Goal: Find contact information: Find contact information

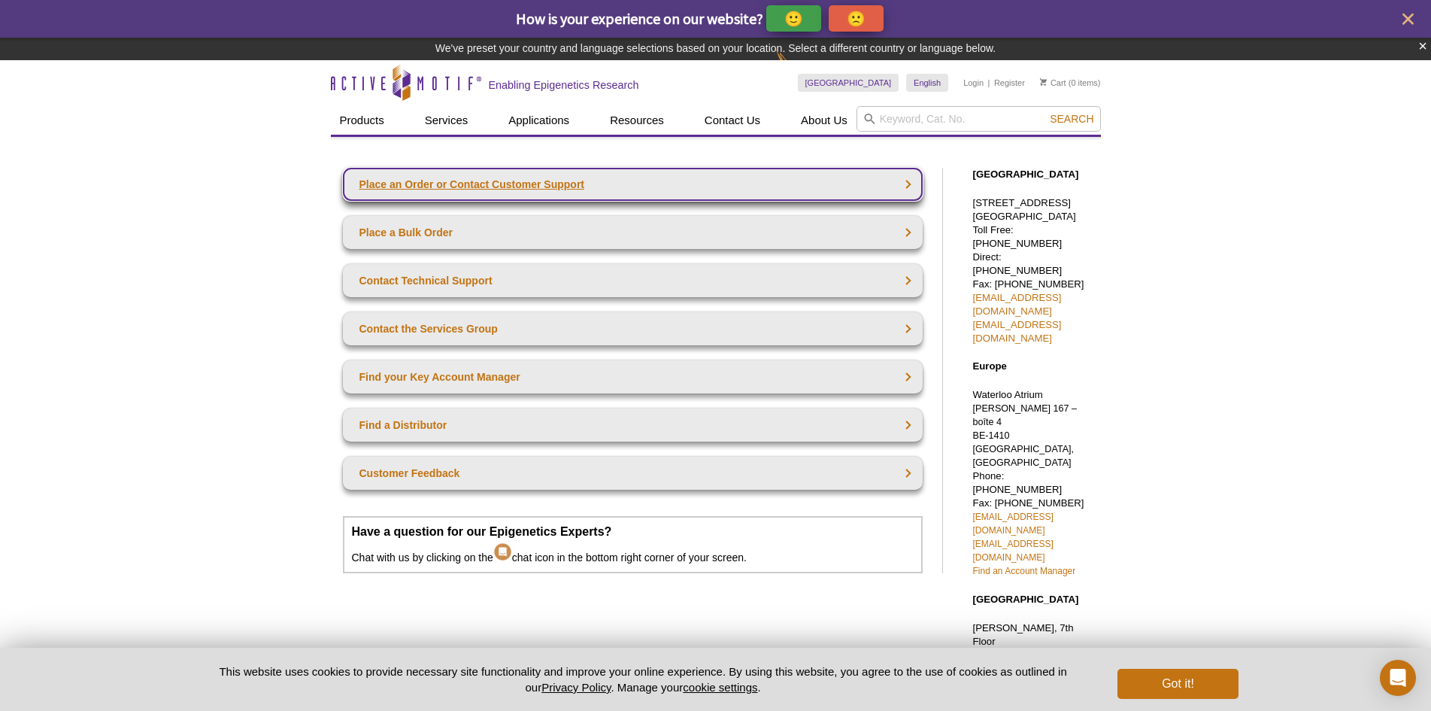
click at [475, 190] on link "Place an Order or Contact Customer Support" at bounding box center [633, 184] width 580 height 33
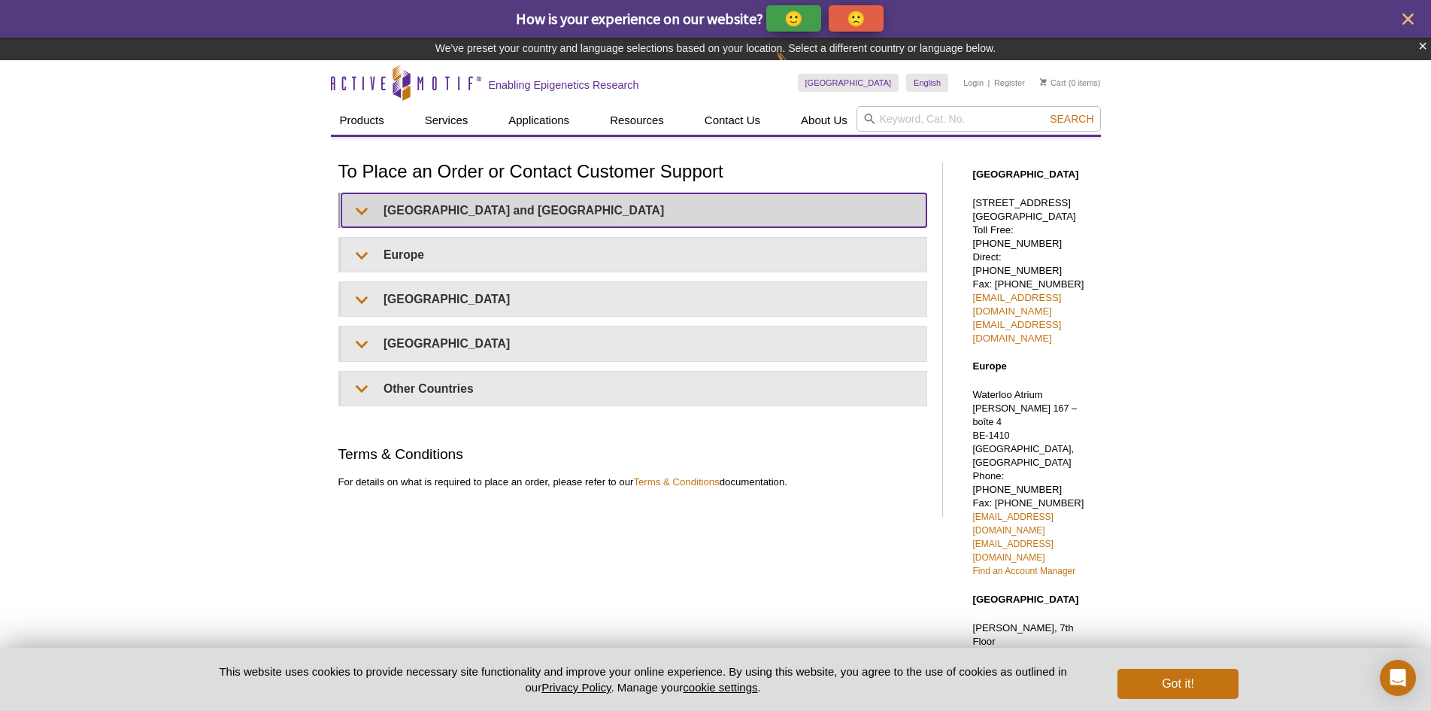
click at [487, 208] on summary "United States and Canada" at bounding box center [633, 210] width 585 height 34
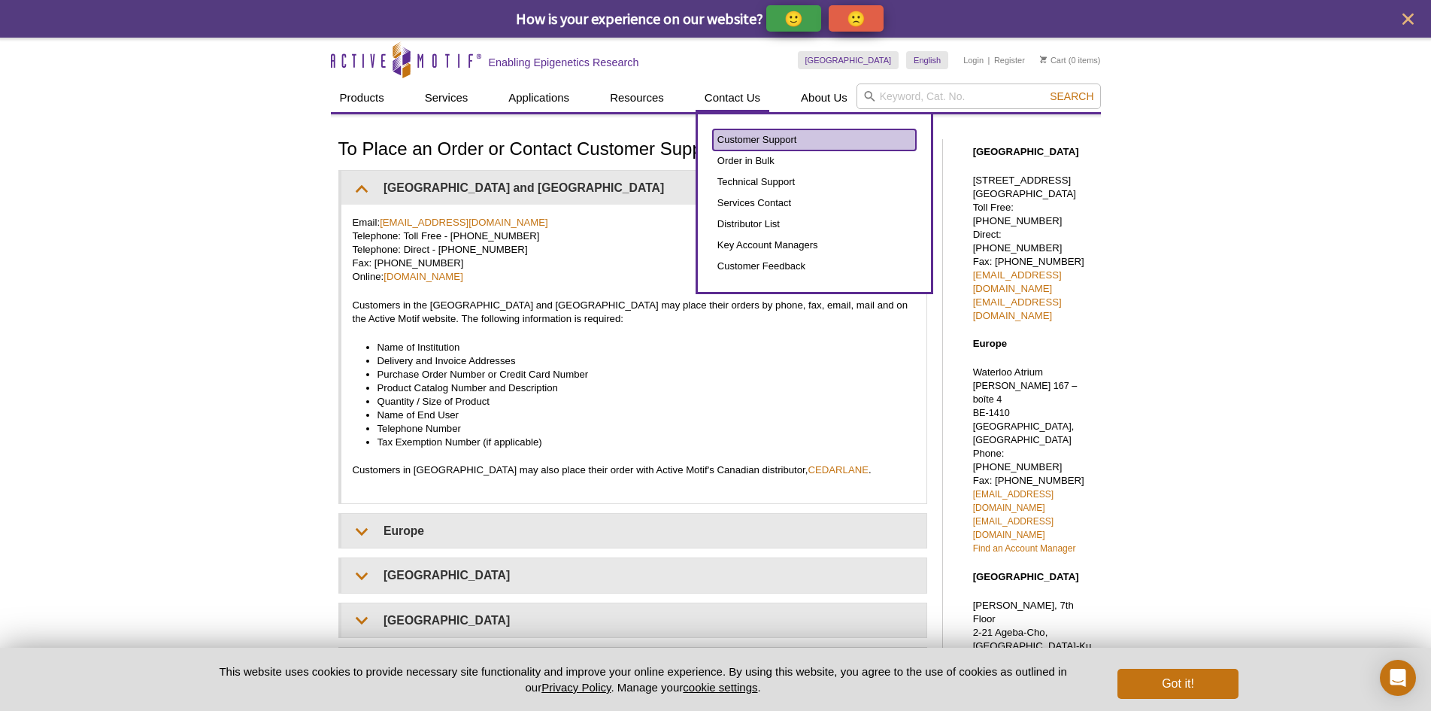
click at [732, 147] on link "Customer Support" at bounding box center [814, 139] width 203 height 21
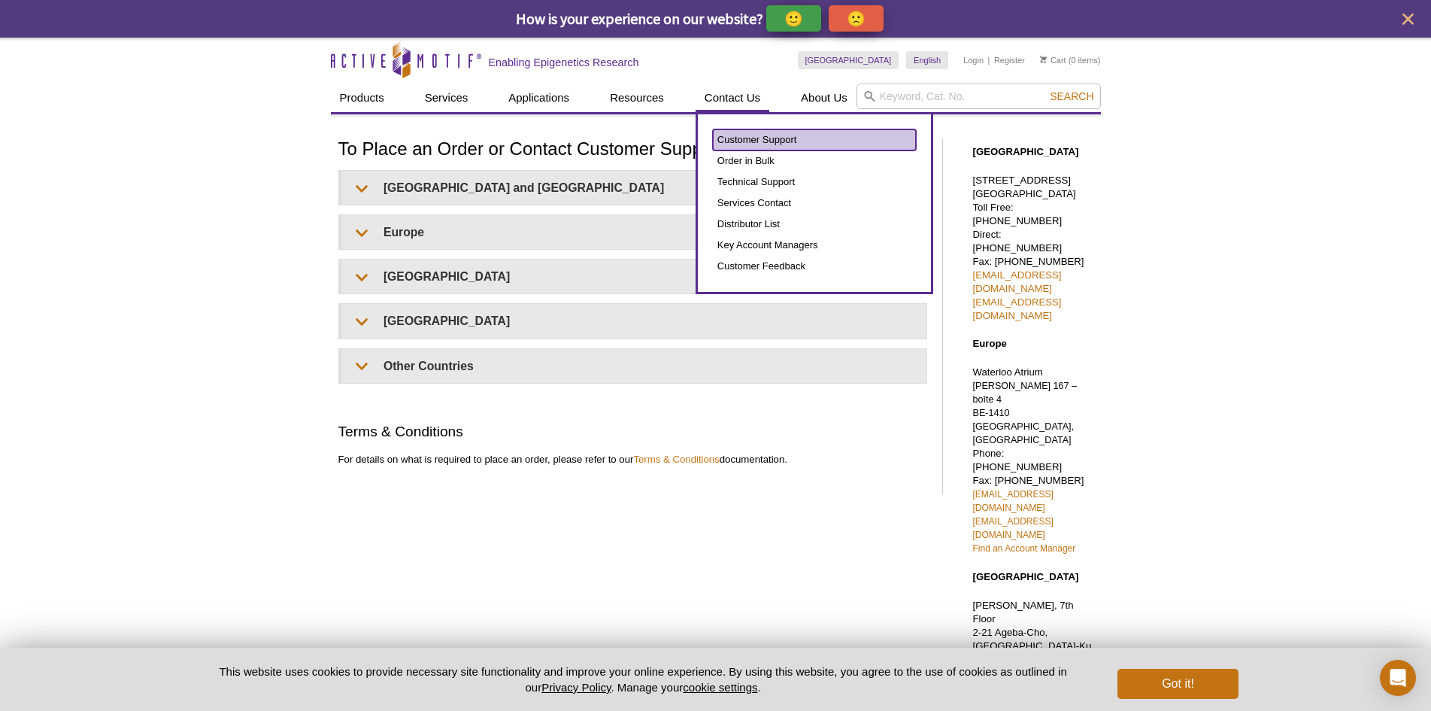
click at [745, 144] on link "Customer Support" at bounding box center [814, 139] width 203 height 21
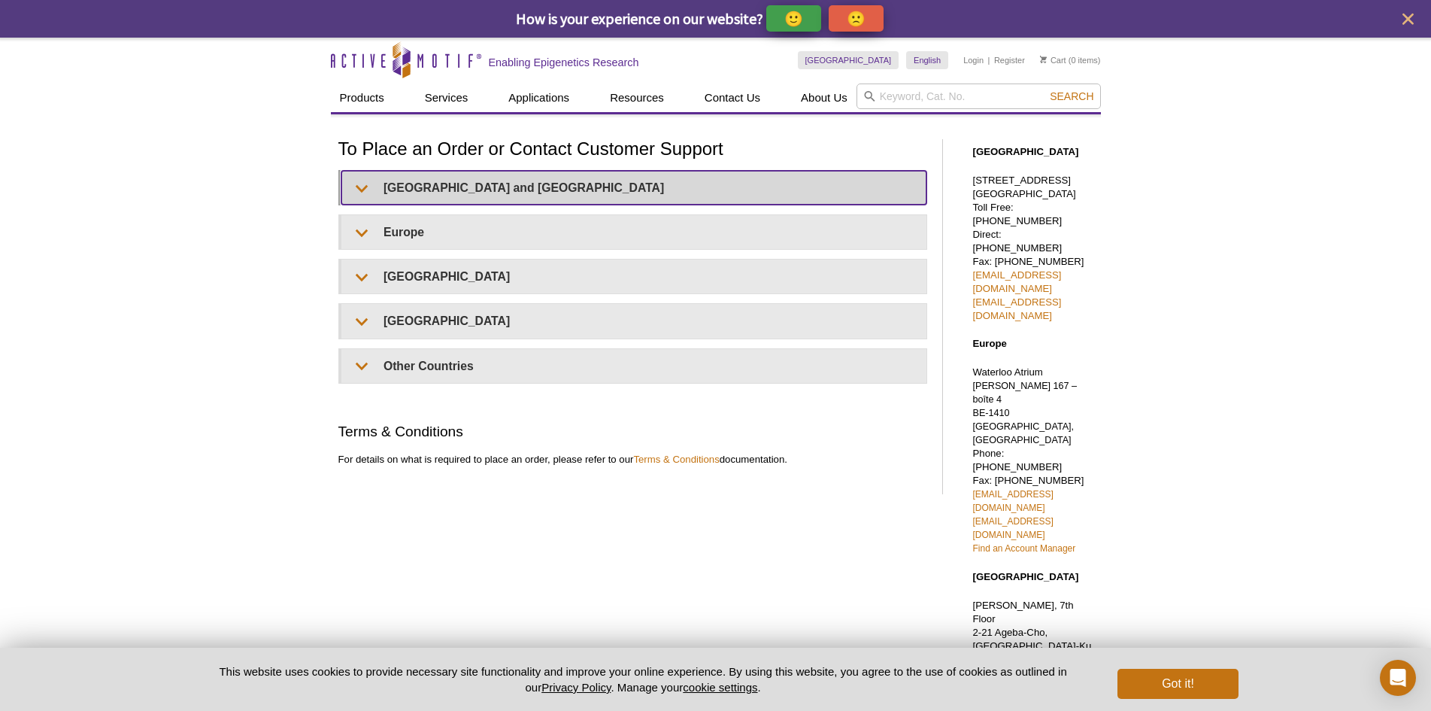
click at [508, 190] on summary "[GEOGRAPHIC_DATA] and [GEOGRAPHIC_DATA]" at bounding box center [633, 188] width 585 height 34
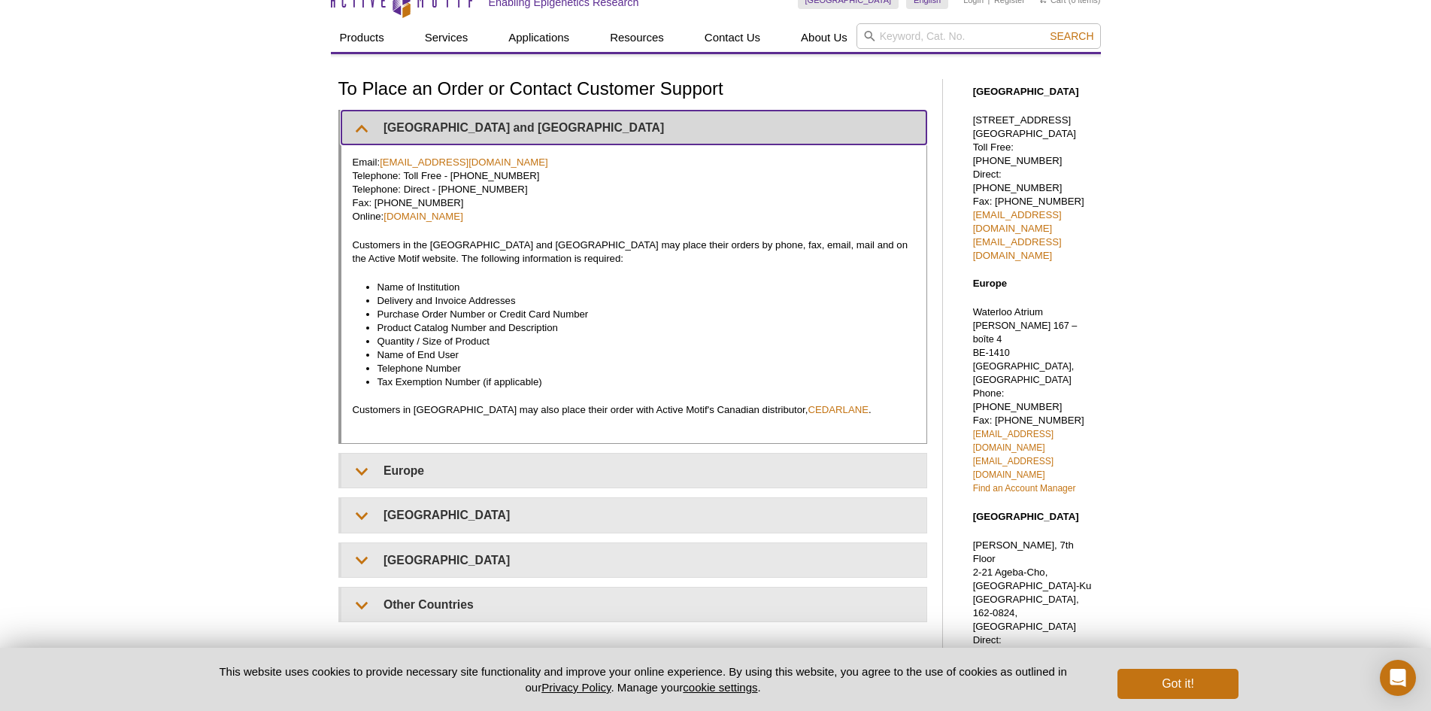
scroll to position [150, 0]
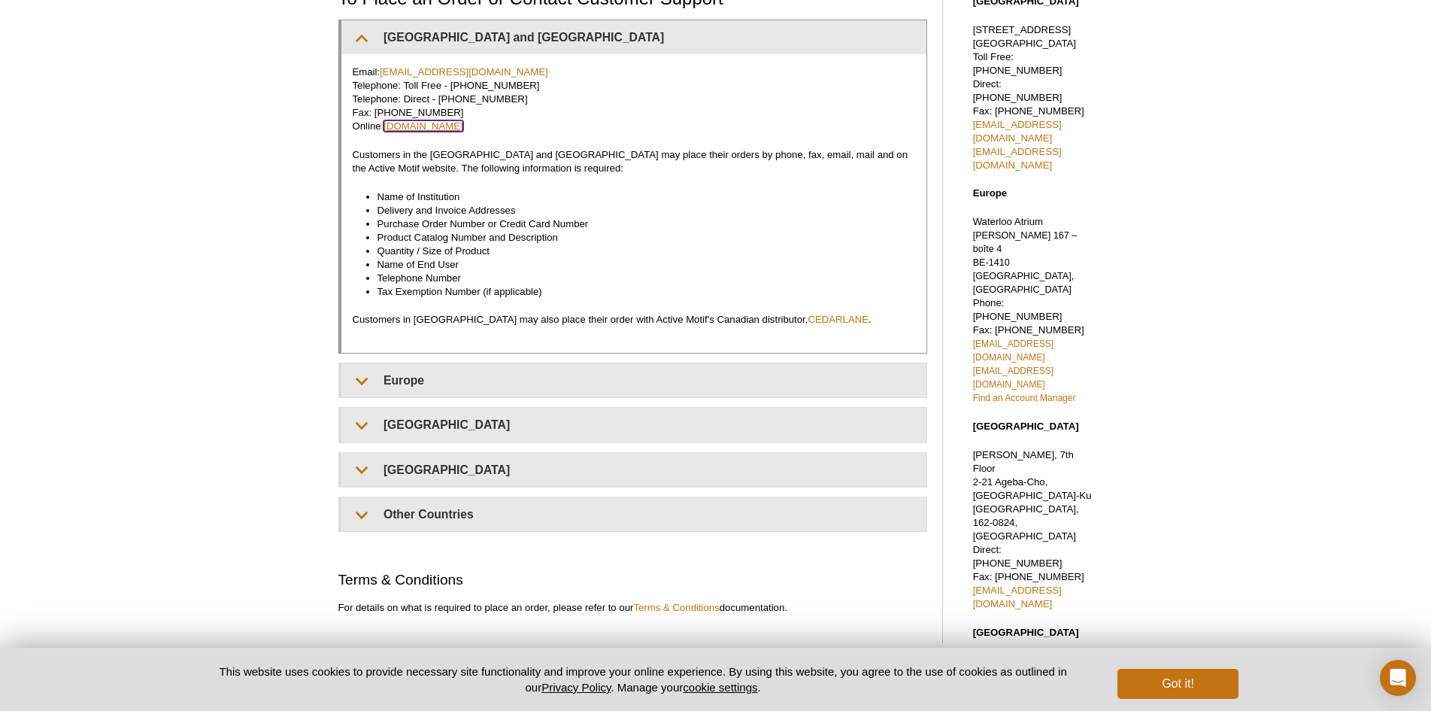
click at [420, 125] on link "www.activemotif.com" at bounding box center [424, 125] width 80 height 11
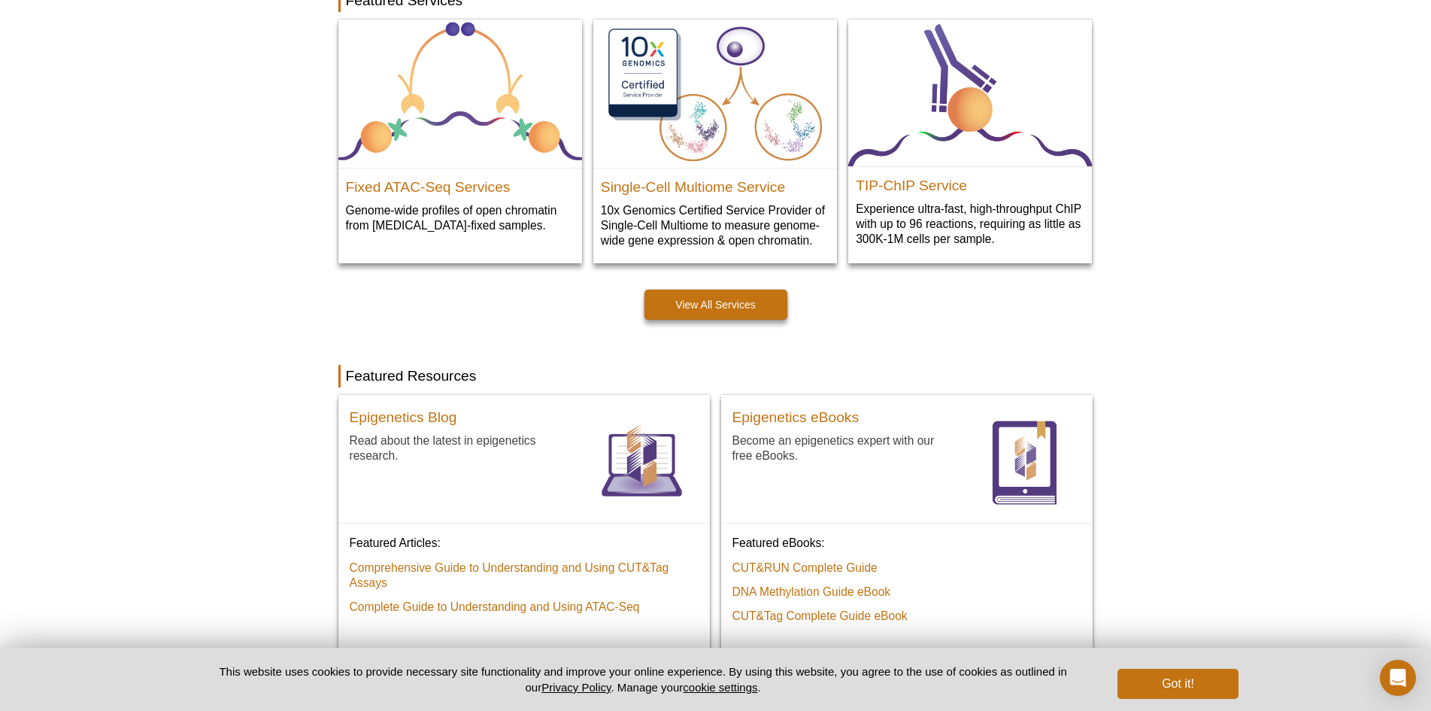
scroll to position [902, 0]
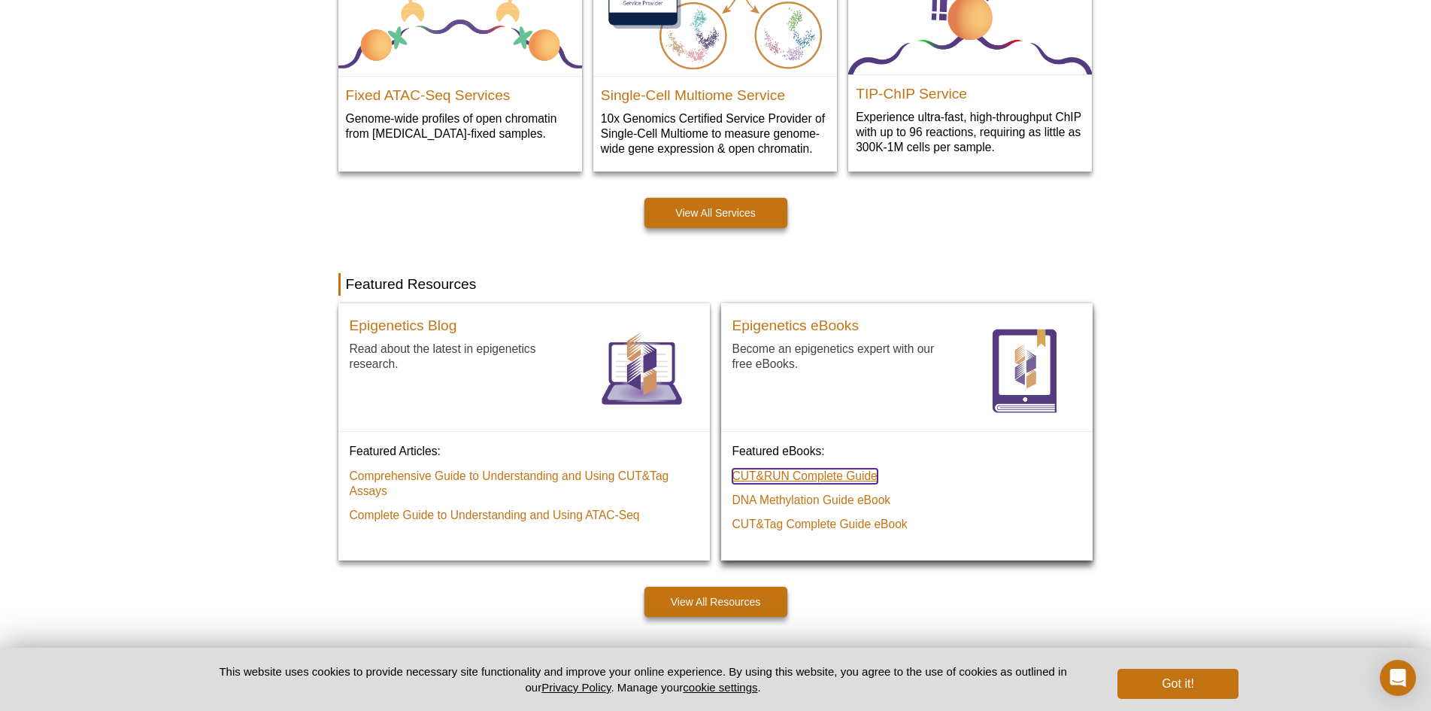
click at [854, 476] on link "CUT&RUN Complete Guide" at bounding box center [804, 476] width 145 height 15
click at [787, 473] on link "CUT&RUN Complete Guide" at bounding box center [804, 476] width 145 height 15
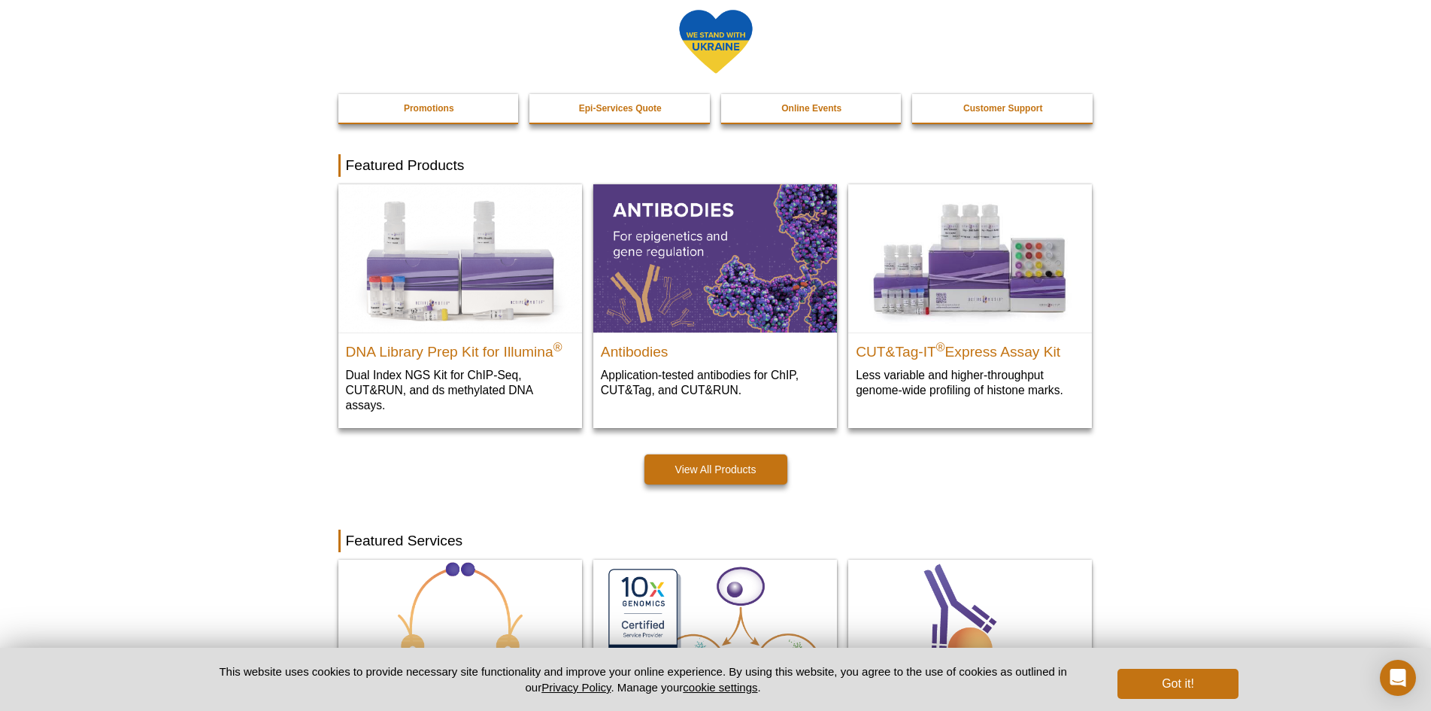
scroll to position [226, 0]
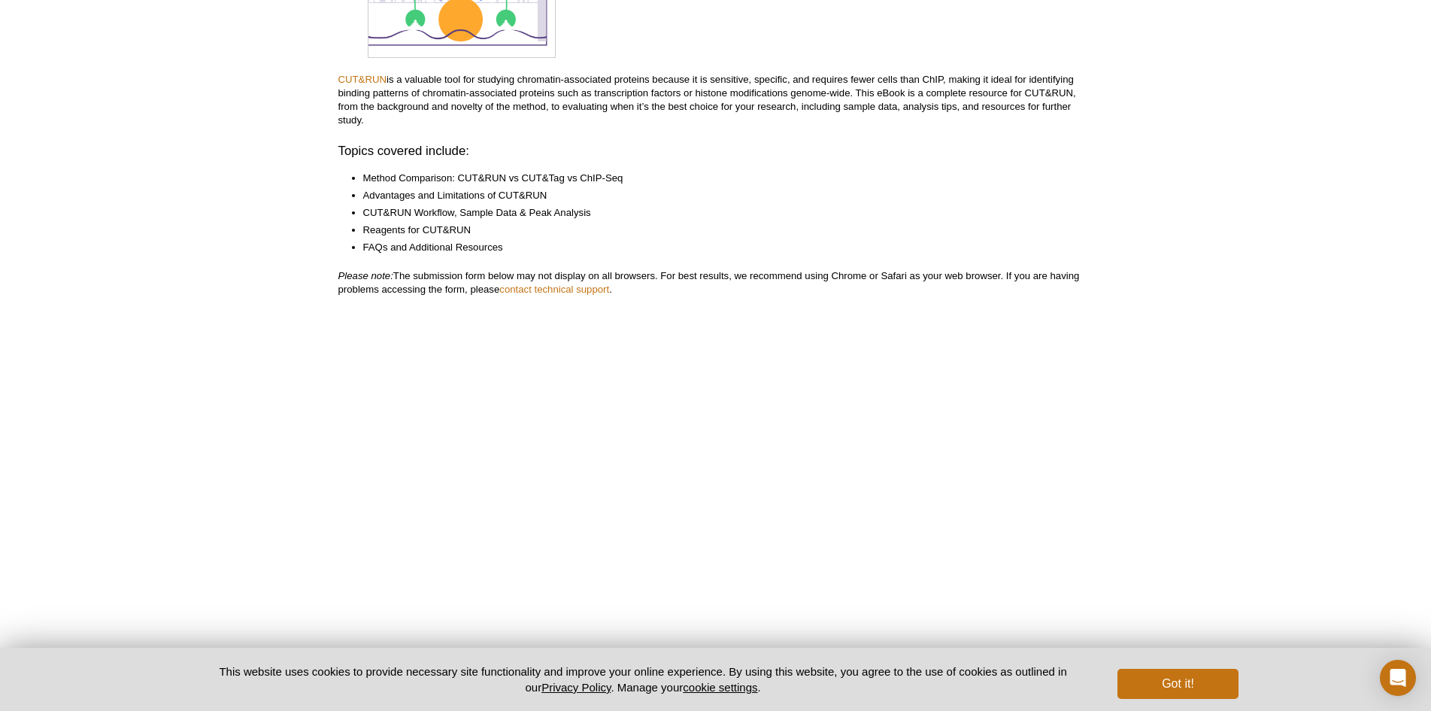
scroll to position [226, 0]
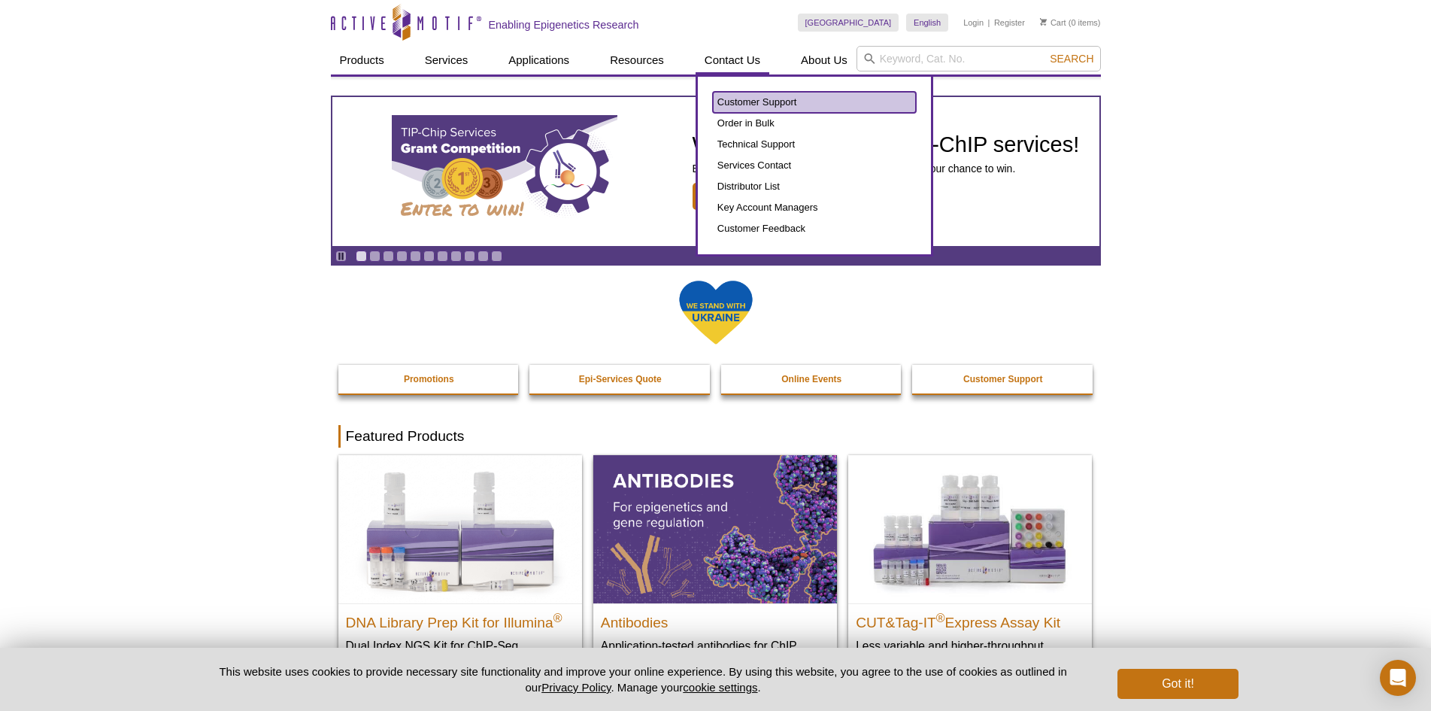
click at [740, 99] on link "Customer Support" at bounding box center [814, 102] width 203 height 21
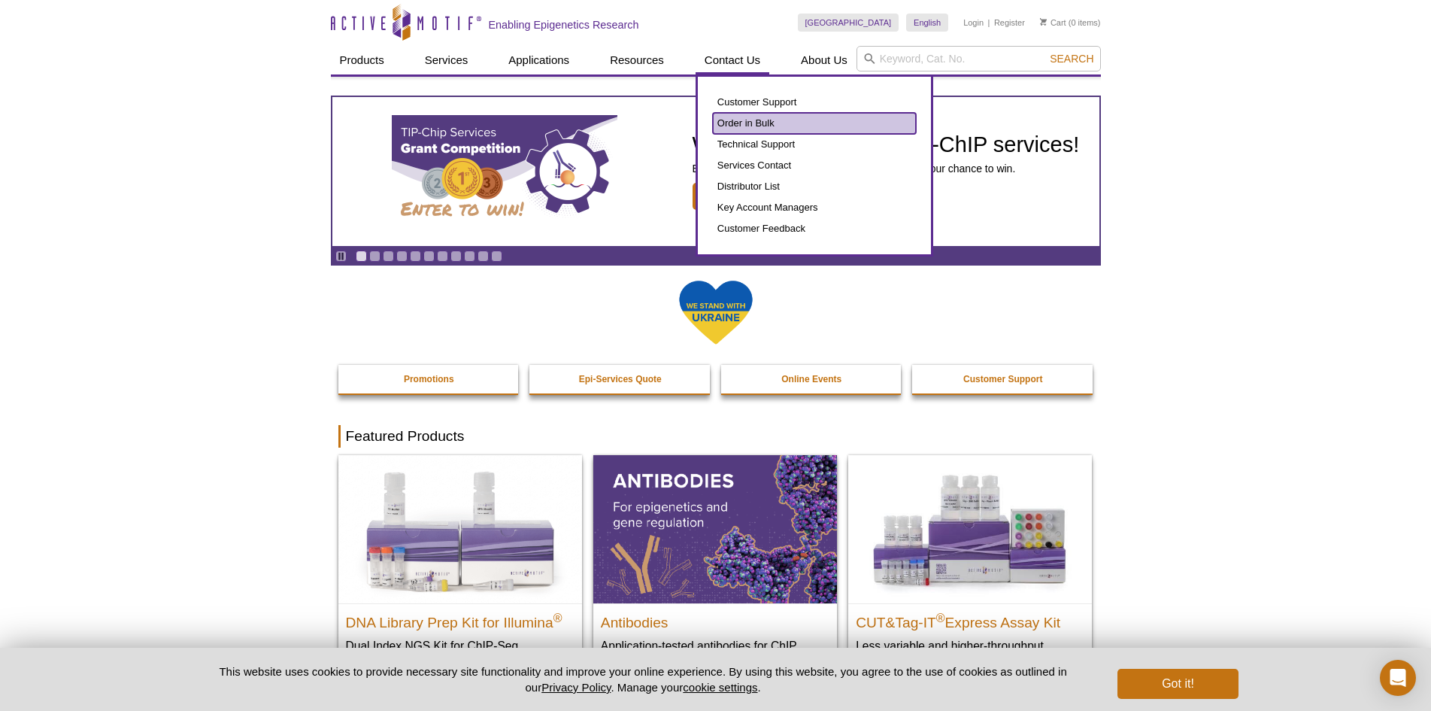
click at [753, 125] on link "Order in Bulk" at bounding box center [814, 123] width 203 height 21
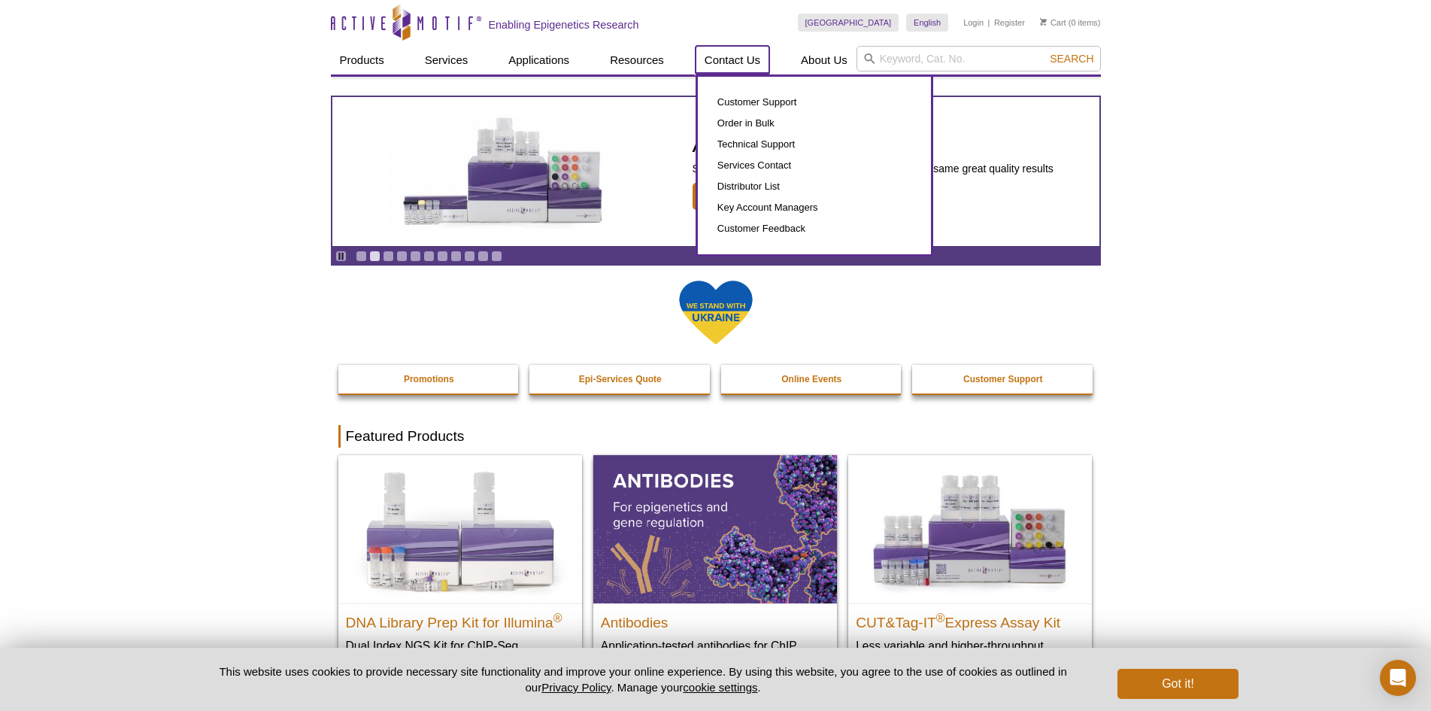
click at [748, 62] on link "Contact Us" at bounding box center [733, 60] width 74 height 29
click at [741, 99] on link "Customer Support" at bounding box center [814, 102] width 203 height 21
click at [752, 99] on link "Customer Support" at bounding box center [814, 102] width 203 height 21
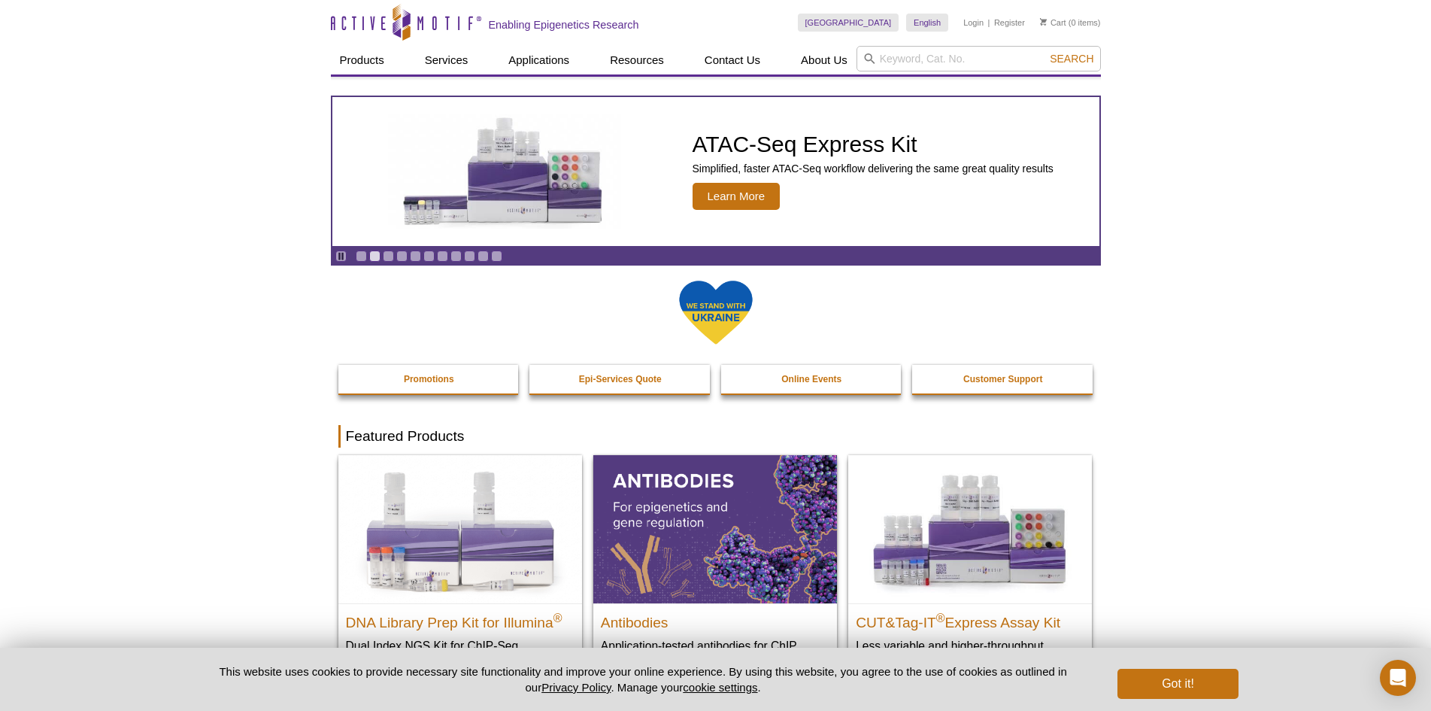
drag, startPoint x: 1049, startPoint y: 347, endPoint x: 1044, endPoint y: 338, distance: 11.1
click at [1049, 347] on div at bounding box center [715, 322] width 755 height 86
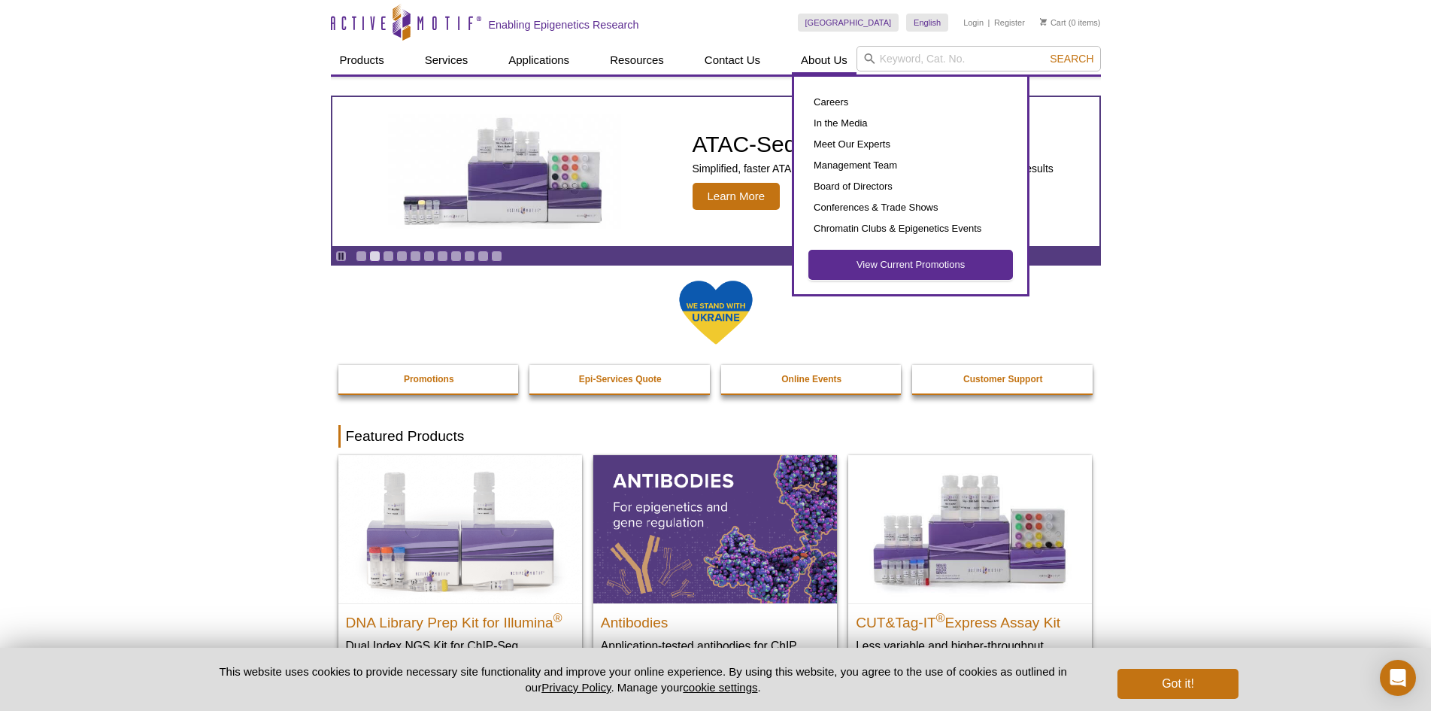
click at [894, 269] on link "View Current Promotions" at bounding box center [910, 264] width 203 height 29
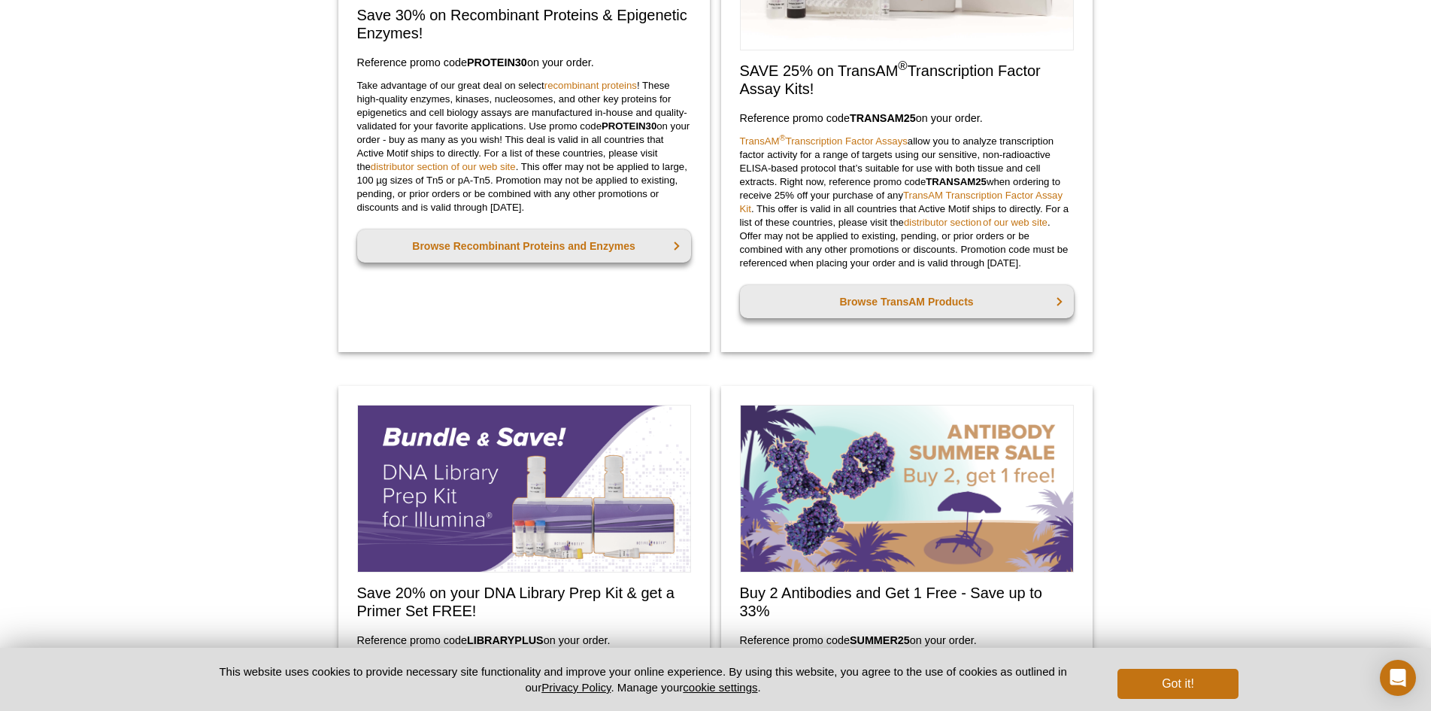
scroll to position [677, 0]
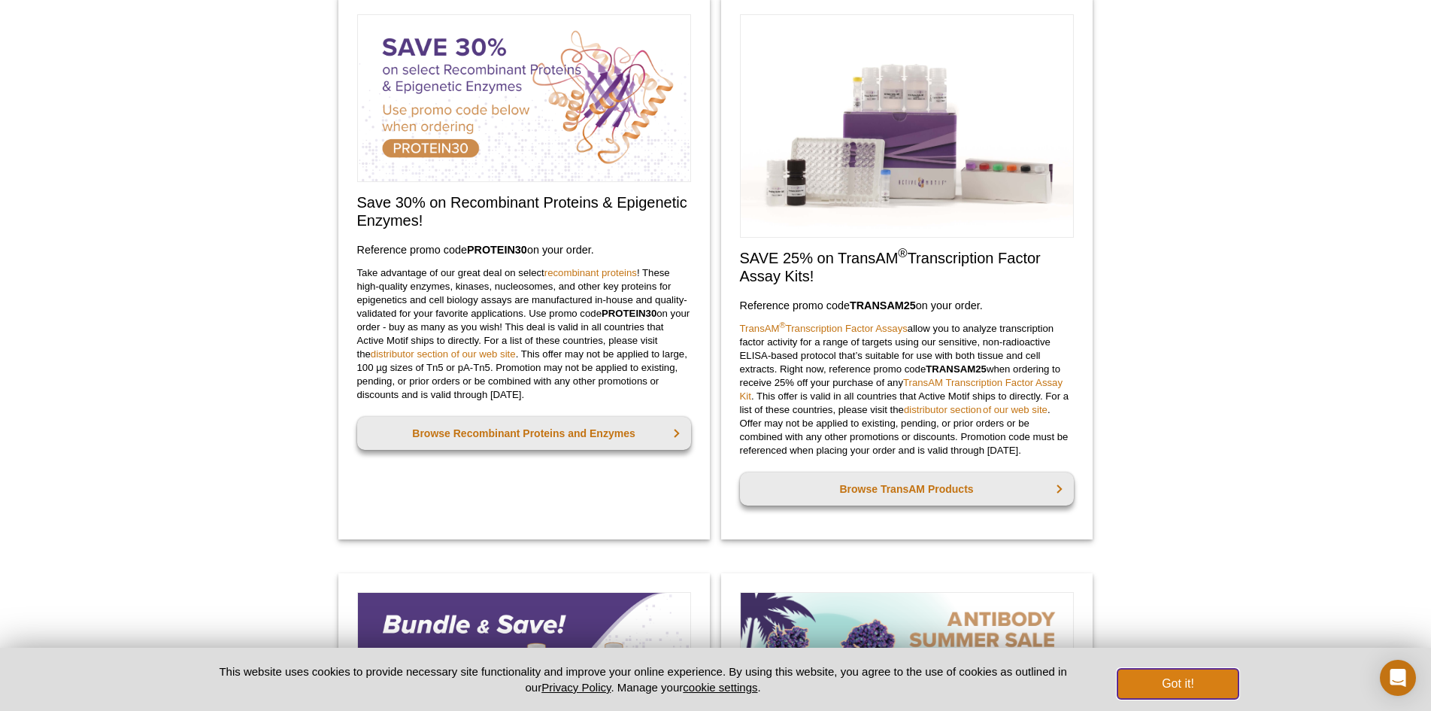
click at [1170, 674] on button "Got it!" at bounding box center [1178, 684] width 120 height 30
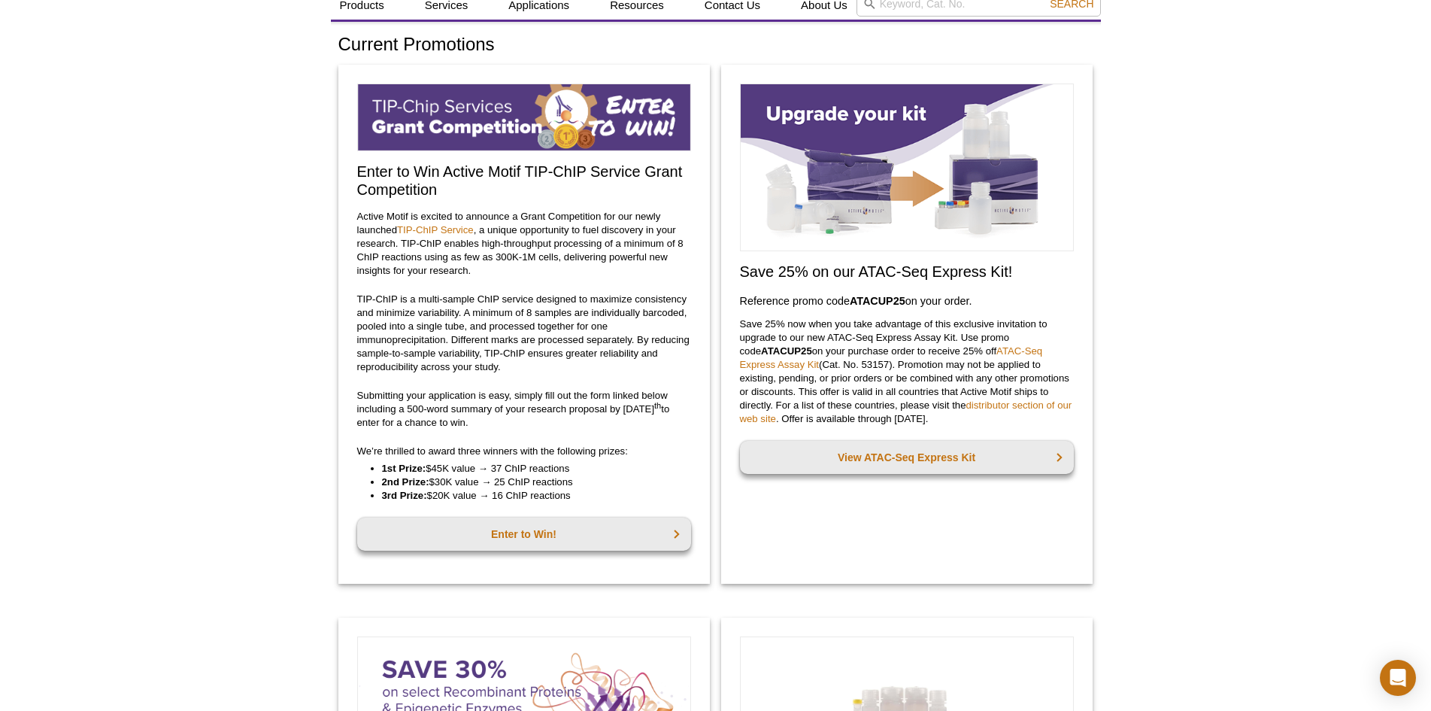
scroll to position [0, 0]
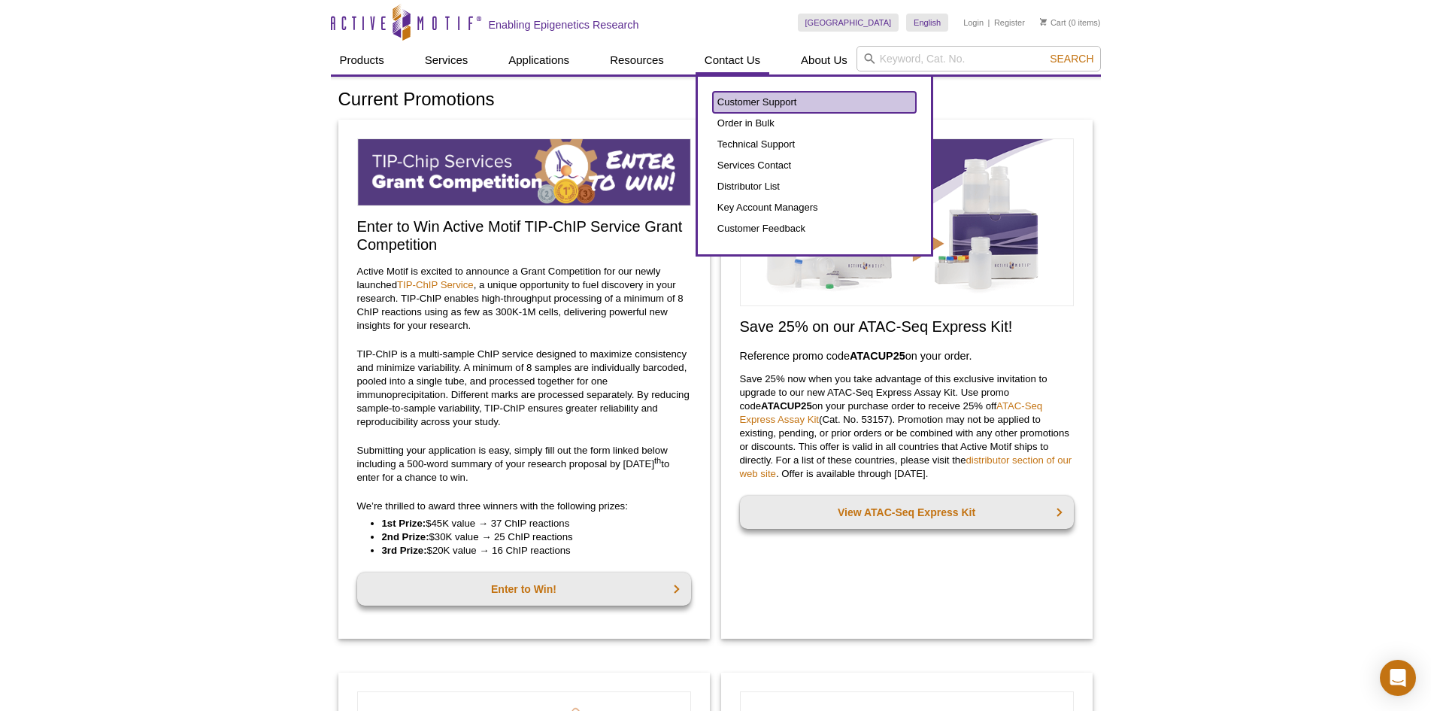
click at [745, 94] on link "Customer Support" at bounding box center [814, 102] width 203 height 21
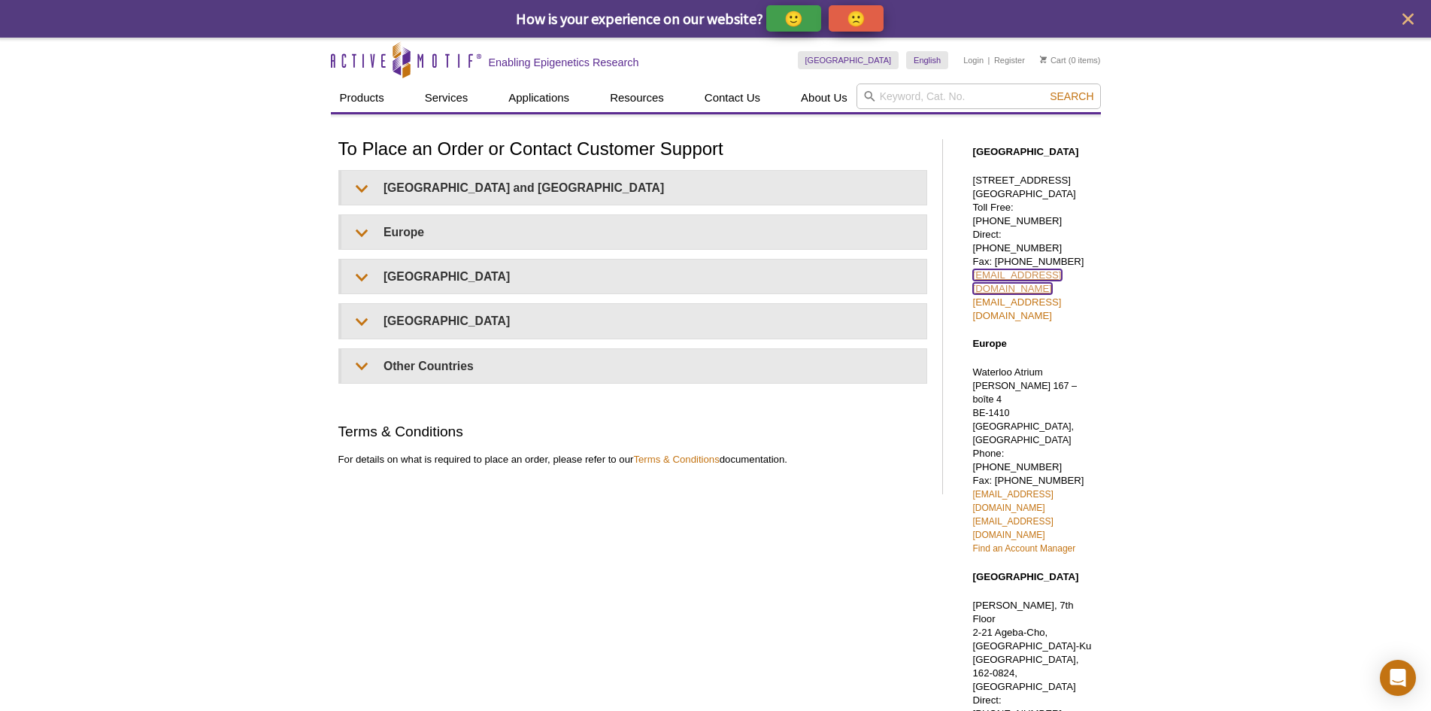
click at [1032, 269] on link "sales@activemotif.com" at bounding box center [1017, 281] width 89 height 25
click at [1238, 401] on div "Active Motif Logo Enabling Epigenetics Research 0 Search Skip to content Active…" at bounding box center [715, 586] width 1431 height 1096
